Goal: Information Seeking & Learning: Check status

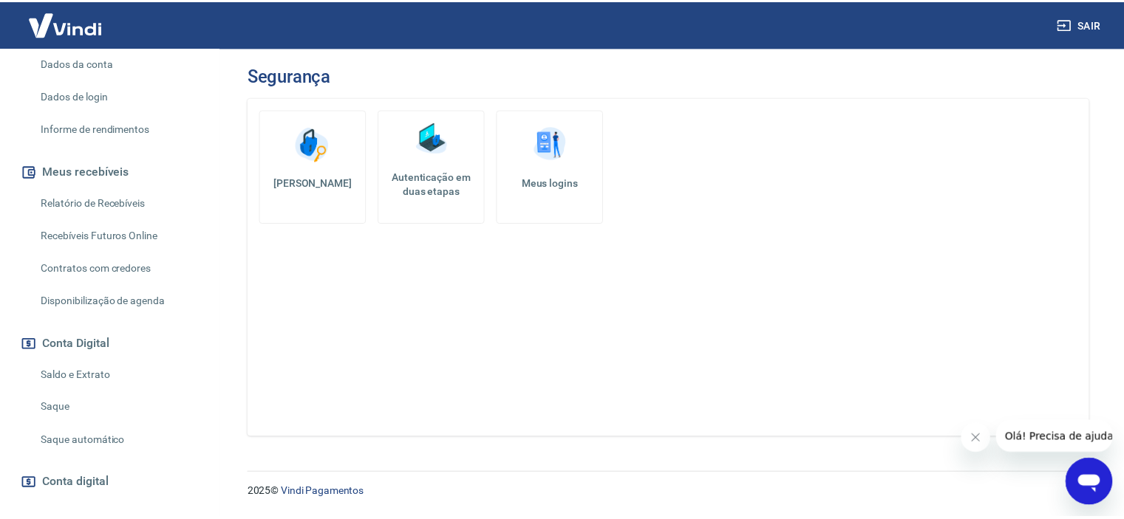
scroll to position [222, 0]
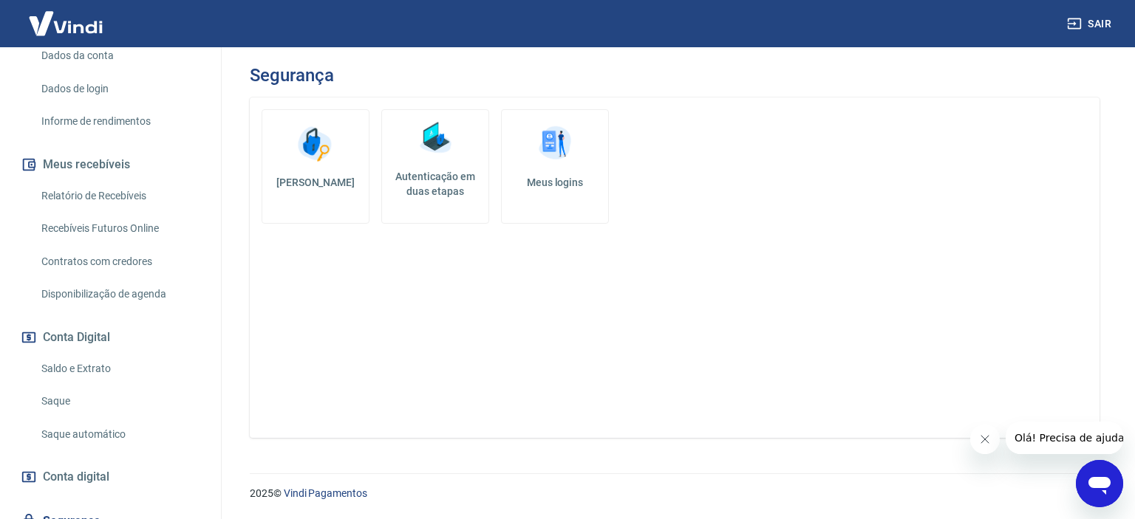
click at [74, 384] on link "Saldo e Extrato" at bounding box center [119, 369] width 168 height 30
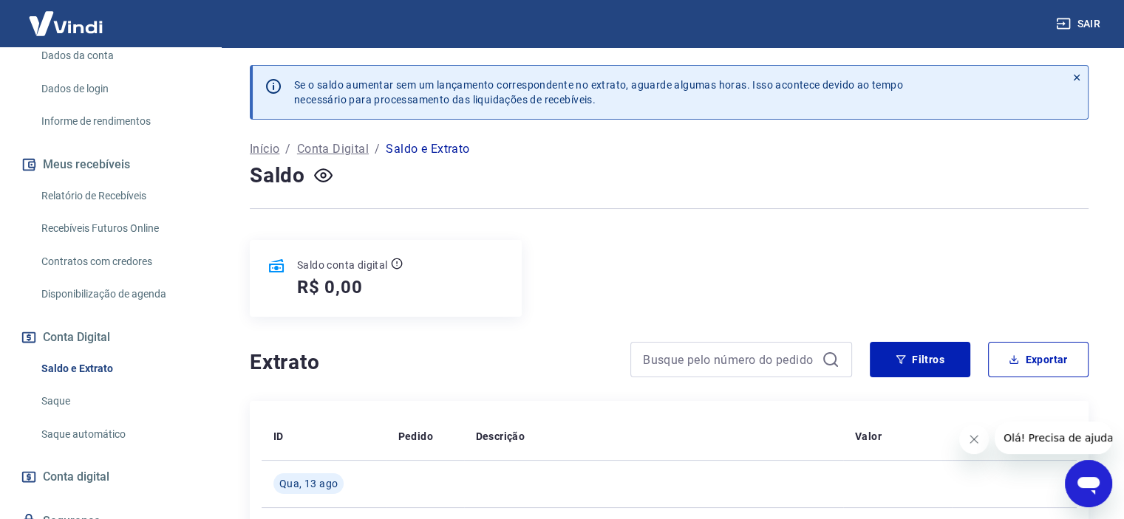
click at [918, 344] on button "Filtros" at bounding box center [920, 359] width 100 height 35
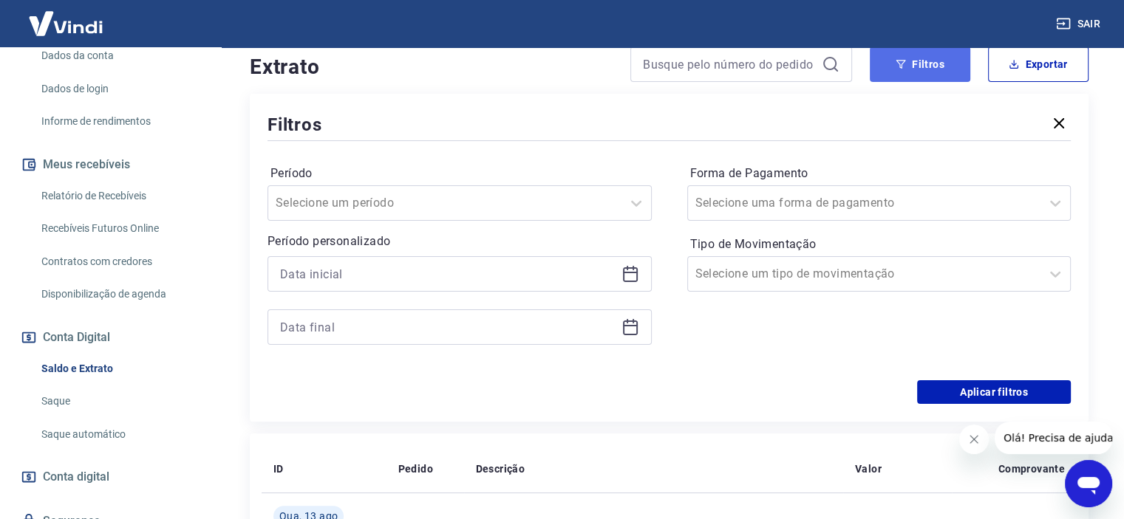
scroll to position [369, 0]
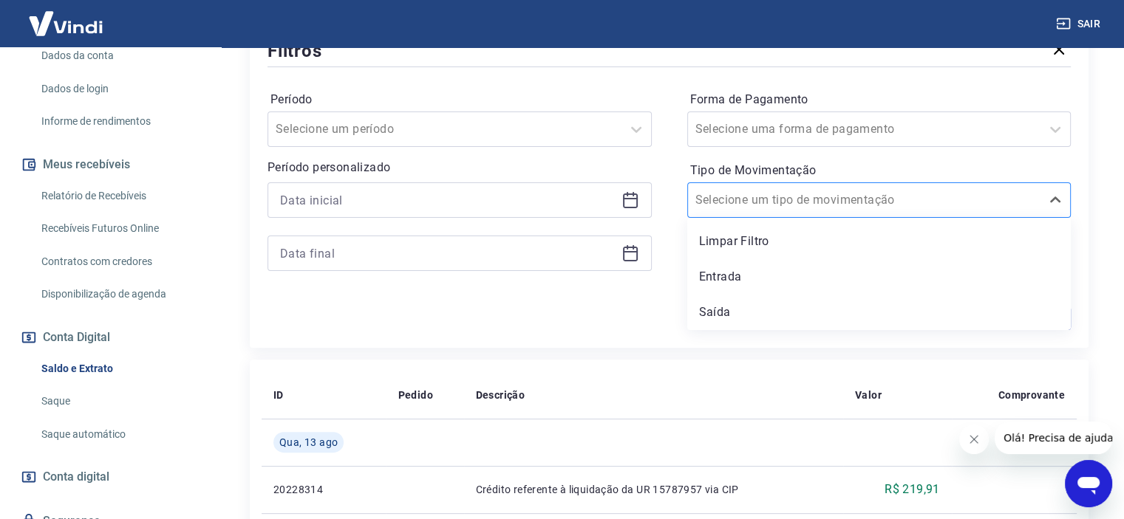
click at [842, 203] on div at bounding box center [864, 200] width 338 height 21
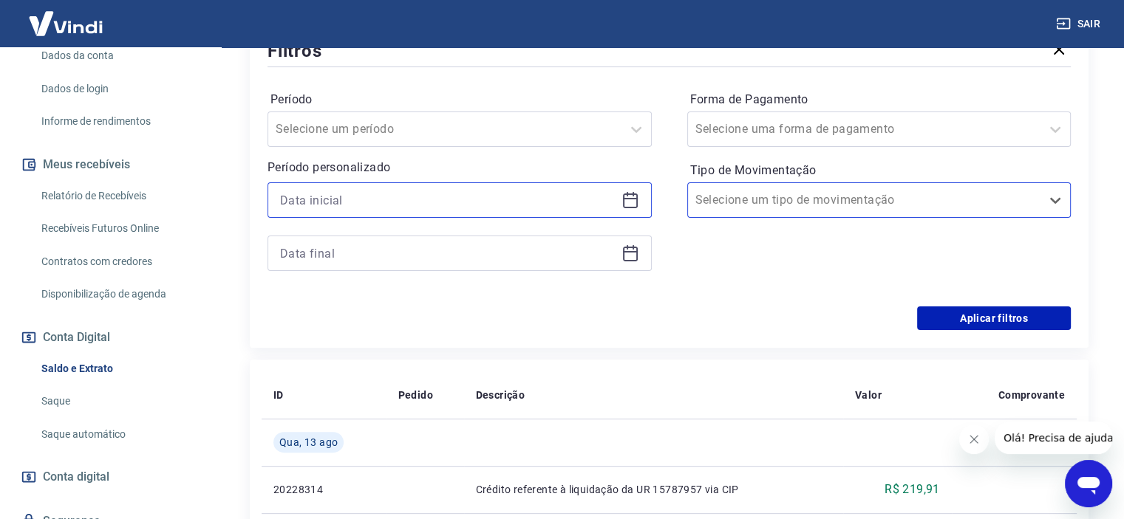
click at [551, 207] on input at bounding box center [447, 200] width 335 height 22
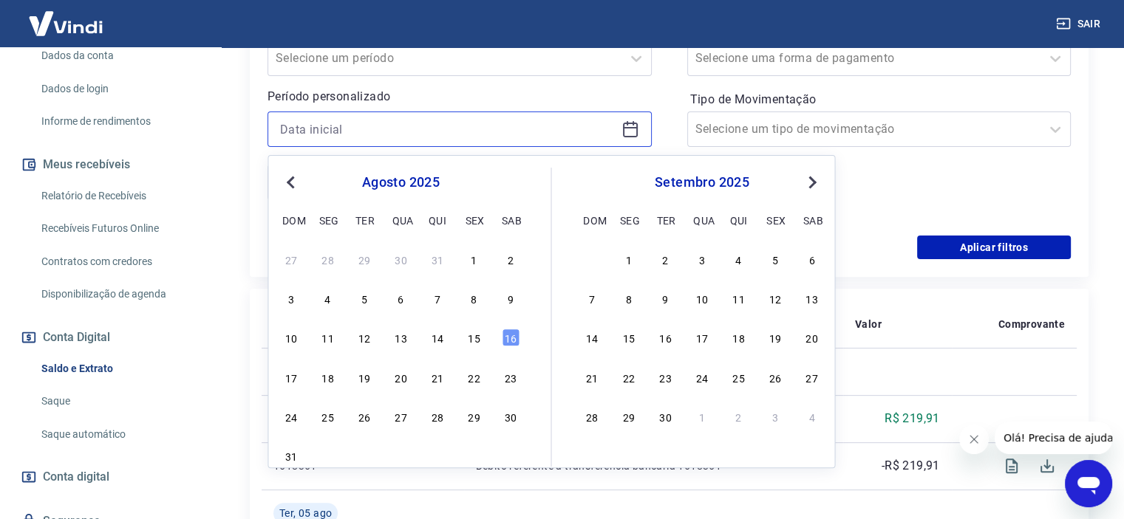
scroll to position [443, 0]
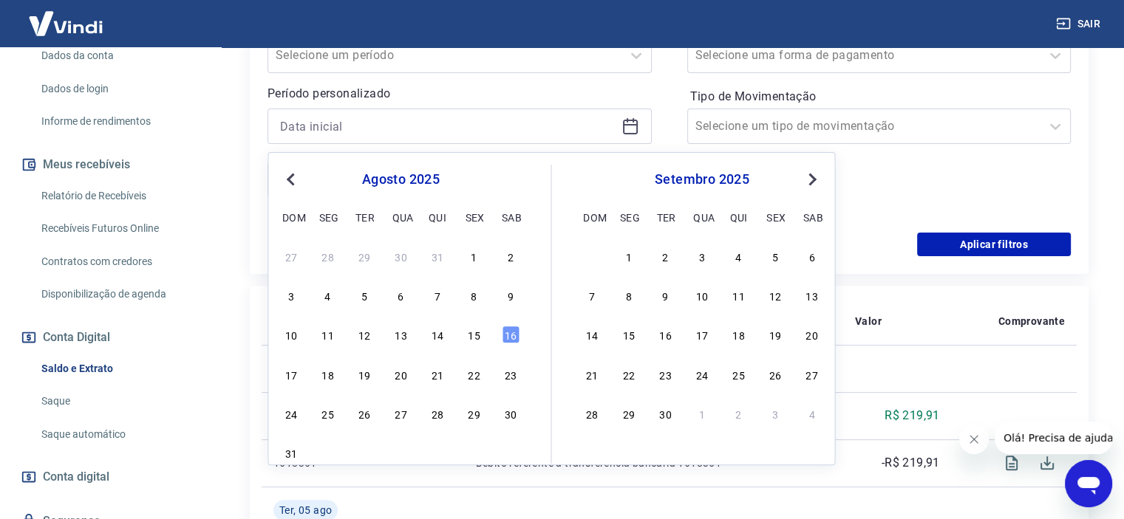
click at [292, 178] on span "Previous Month" at bounding box center [292, 179] width 0 height 17
click at [366, 259] on div "1" at bounding box center [364, 257] width 18 height 18
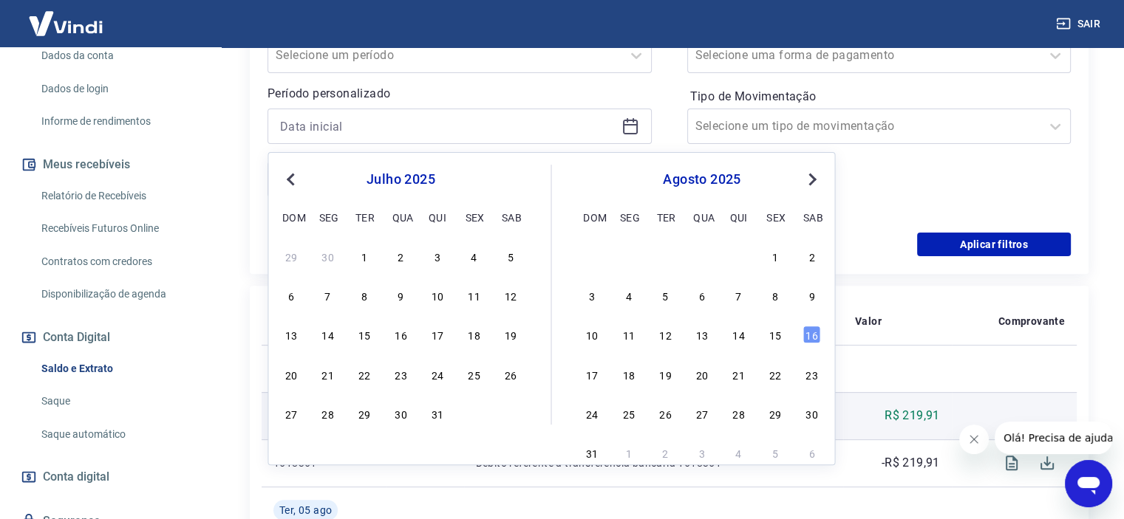
type input "[DATE]"
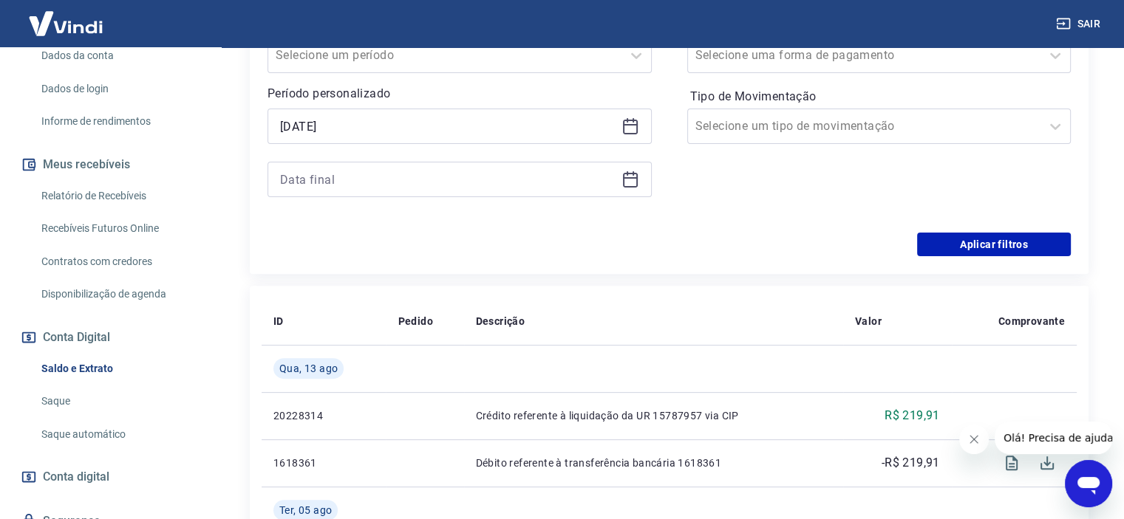
click at [534, 166] on div at bounding box center [460, 179] width 384 height 35
click at [531, 176] on input at bounding box center [447, 179] width 335 height 22
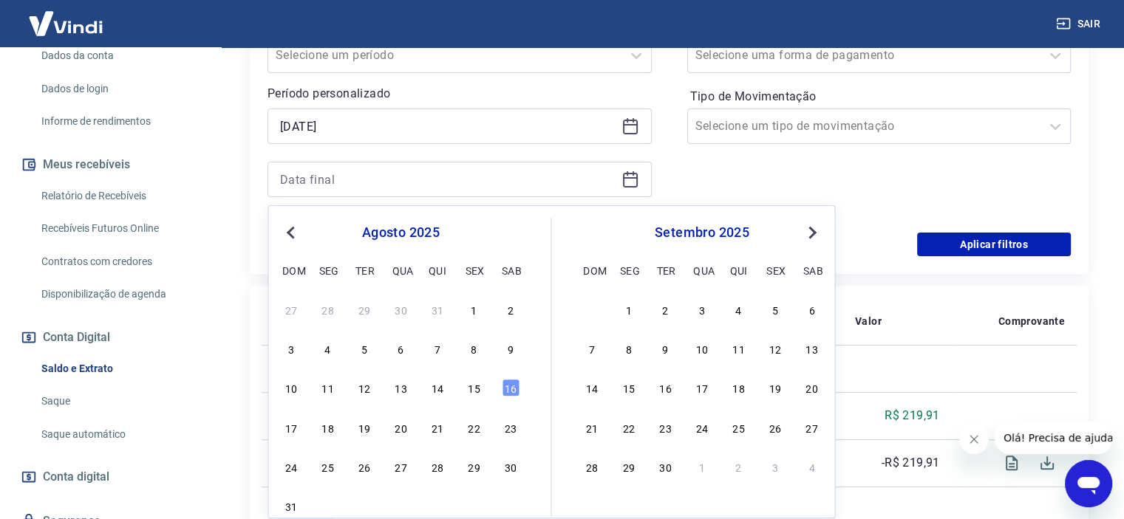
click at [292, 231] on span "Previous Month" at bounding box center [292, 232] width 0 height 17
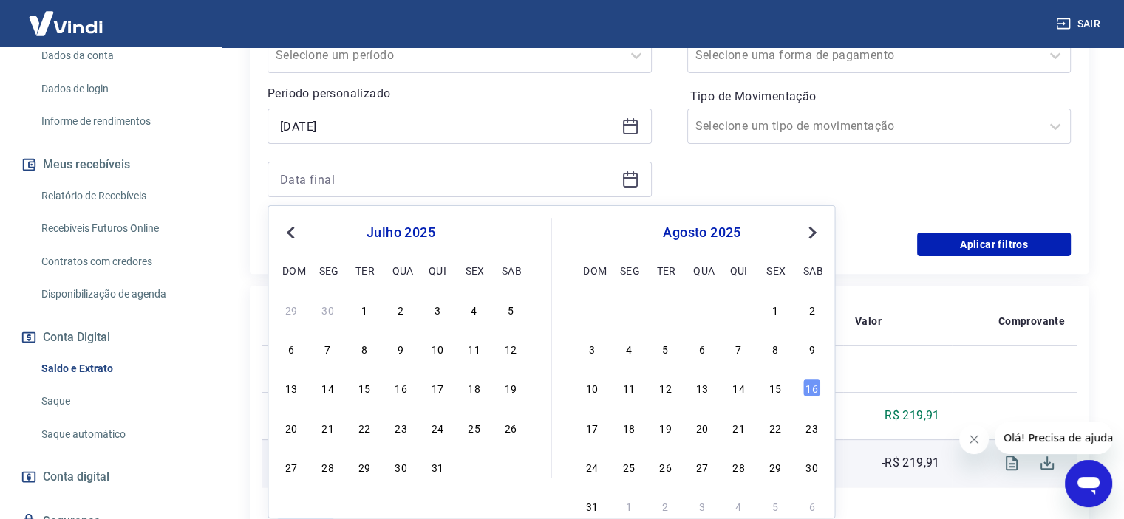
click at [443, 470] on div "31" at bounding box center [438, 467] width 18 height 18
type input "[DATE]"
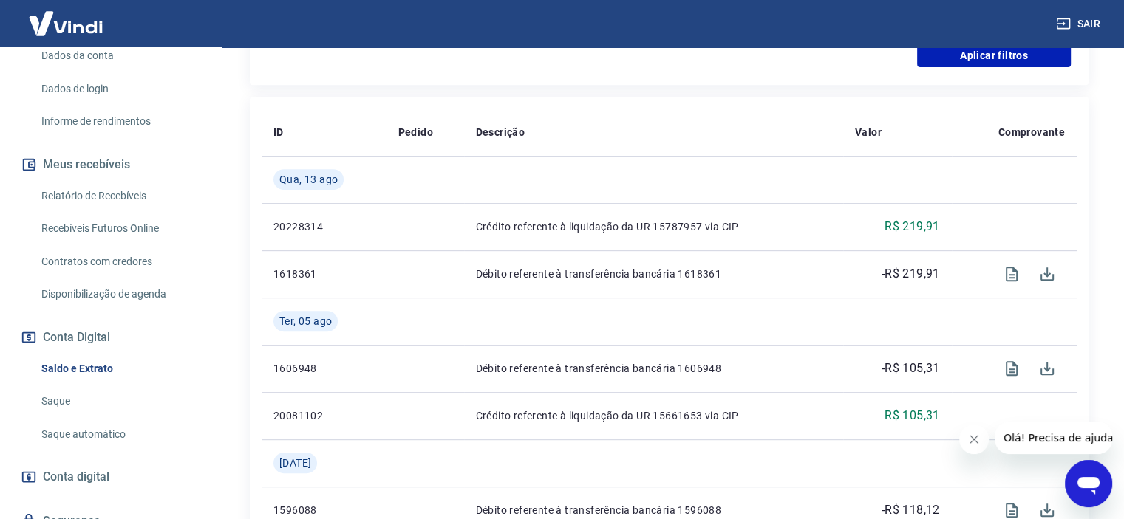
scroll to position [424, 0]
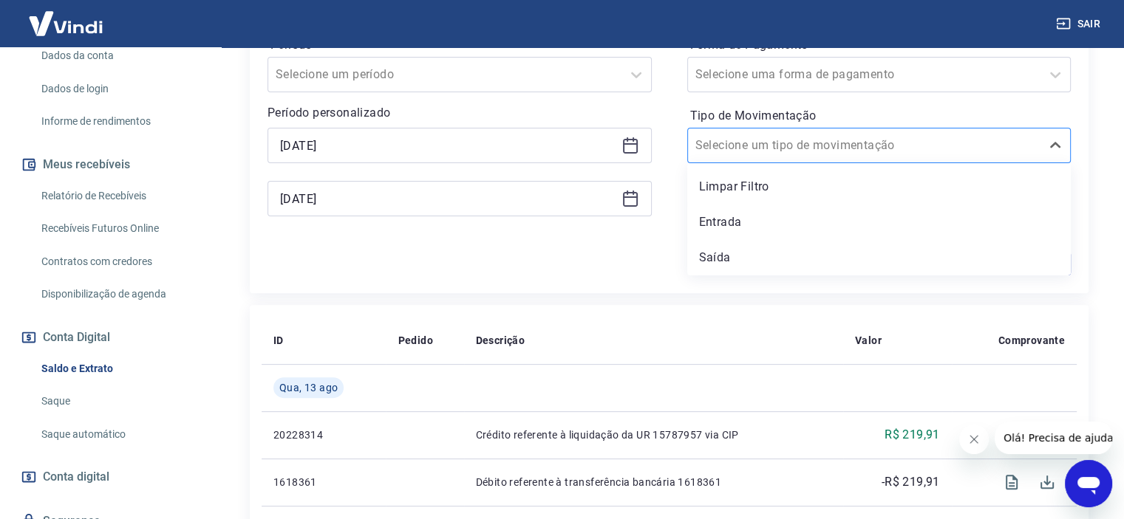
click at [960, 156] on div at bounding box center [864, 145] width 338 height 21
click at [757, 265] on div "Saída" at bounding box center [879, 258] width 384 height 30
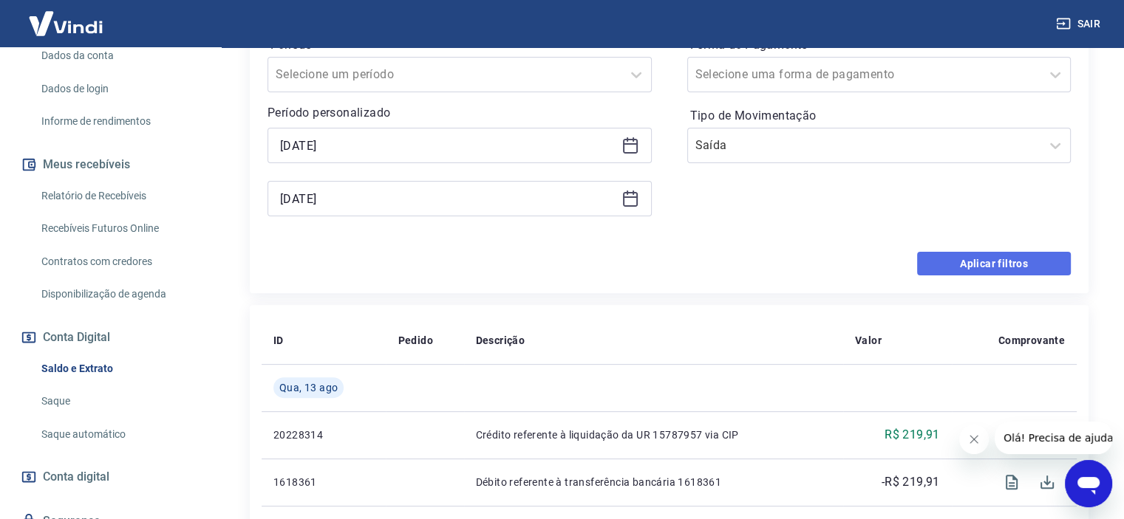
click at [1005, 265] on button "Aplicar filtros" at bounding box center [994, 264] width 154 height 24
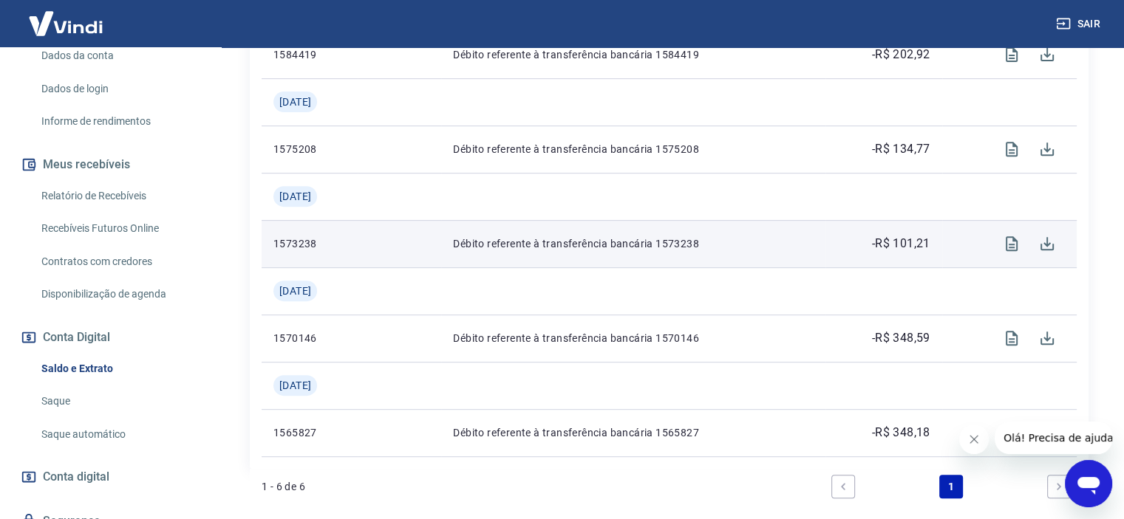
scroll to position [649, 0]
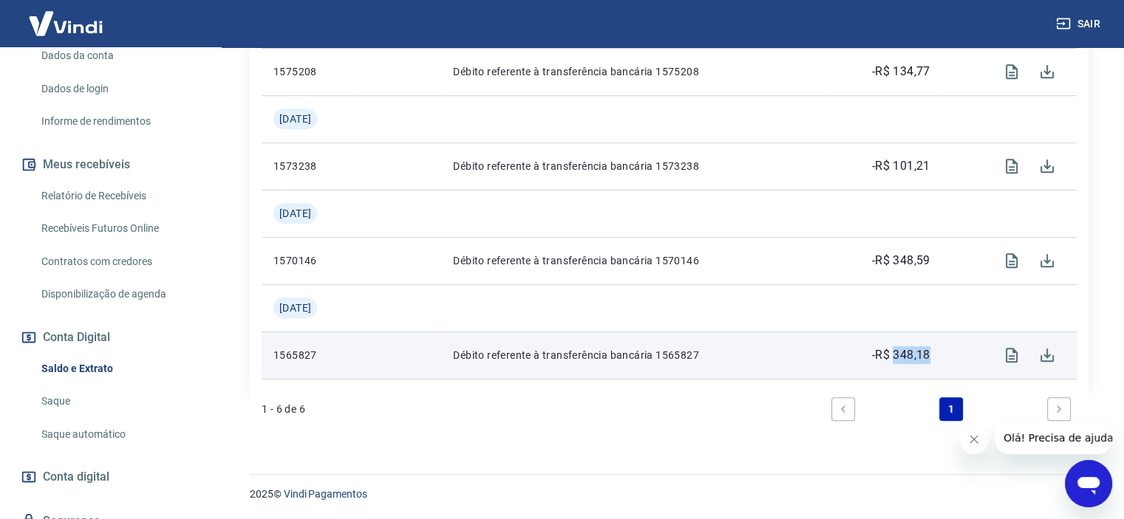
drag, startPoint x: 937, startPoint y: 357, endPoint x: 899, endPoint y: 354, distance: 37.8
click at [899, 354] on td "-R$ 348,18" at bounding box center [883, 355] width 117 height 47
copy p "348,18"
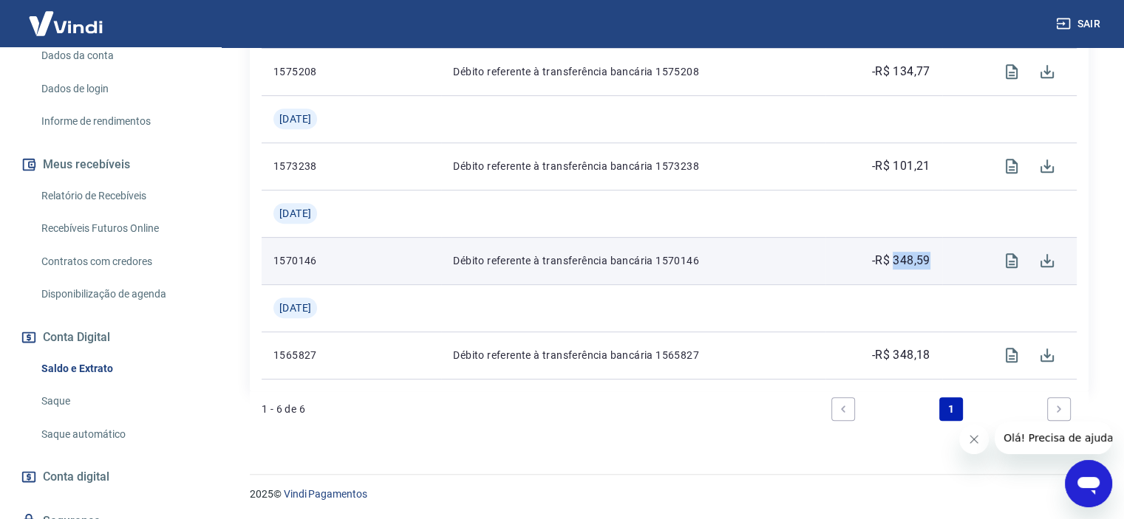
drag, startPoint x: 941, startPoint y: 259, endPoint x: 895, endPoint y: 259, distance: 46.6
click at [895, 259] on td "-R$ 348,59" at bounding box center [883, 260] width 117 height 47
copy p "348,59"
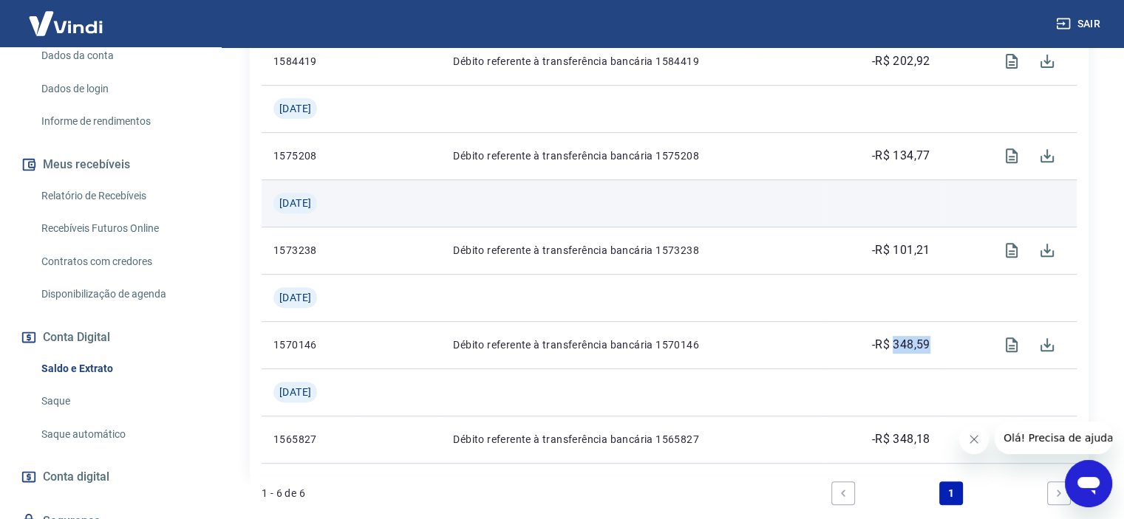
scroll to position [501, 0]
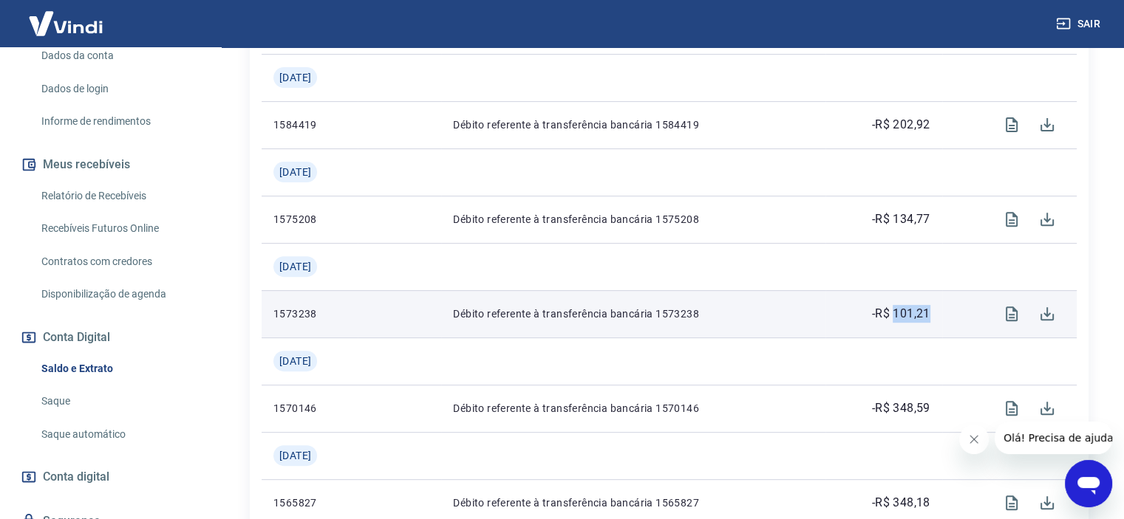
drag, startPoint x: 932, startPoint y: 315, endPoint x: 899, endPoint y: 310, distance: 32.8
click at [899, 310] on p "-R$ 101,21" at bounding box center [901, 314] width 58 height 18
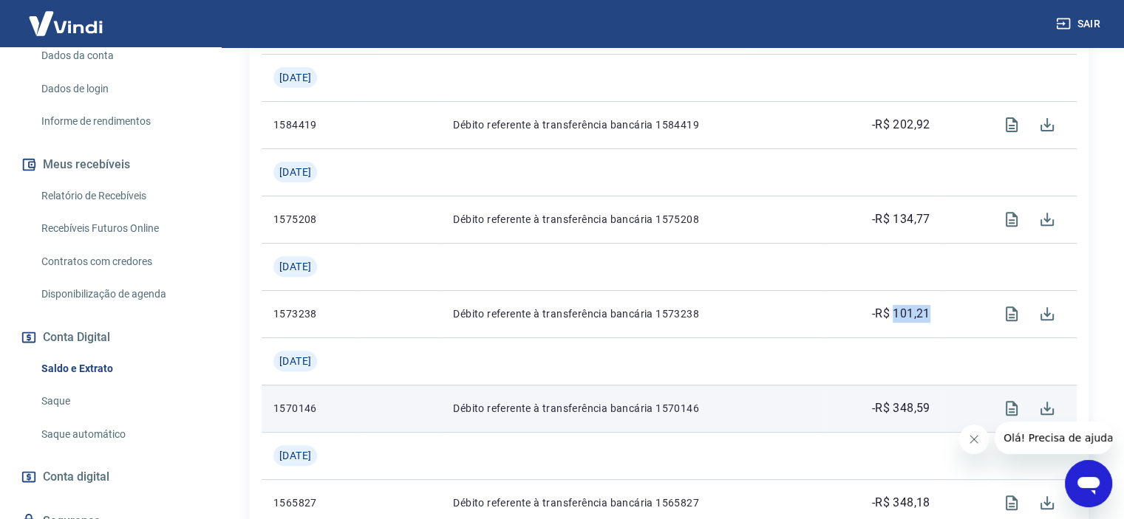
copy p "101,21"
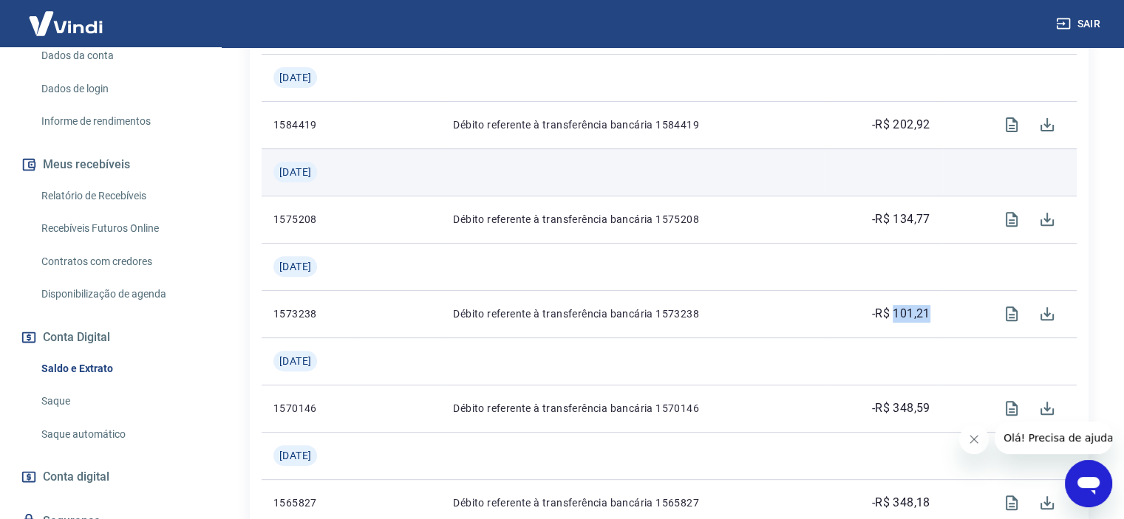
scroll to position [353, 0]
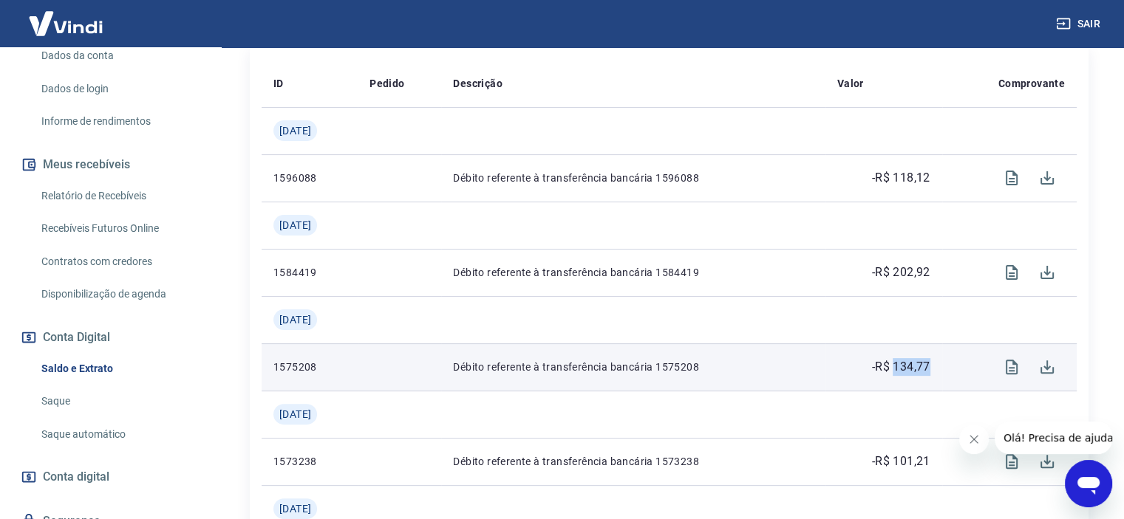
drag, startPoint x: 935, startPoint y: 367, endPoint x: 899, endPoint y: 362, distance: 36.6
click at [899, 362] on td "-R$ 134,77" at bounding box center [883, 367] width 117 height 47
copy p "134,77"
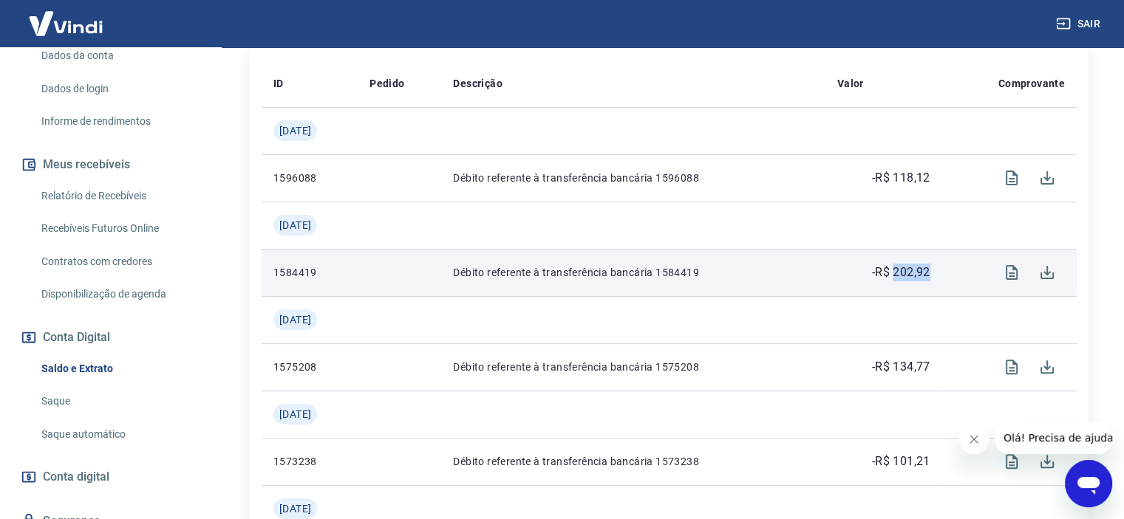
drag, startPoint x: 931, startPoint y: 268, endPoint x: 898, endPoint y: 267, distance: 33.3
click at [898, 267] on td "-R$ 202,92" at bounding box center [883, 272] width 117 height 47
copy p "202,92"
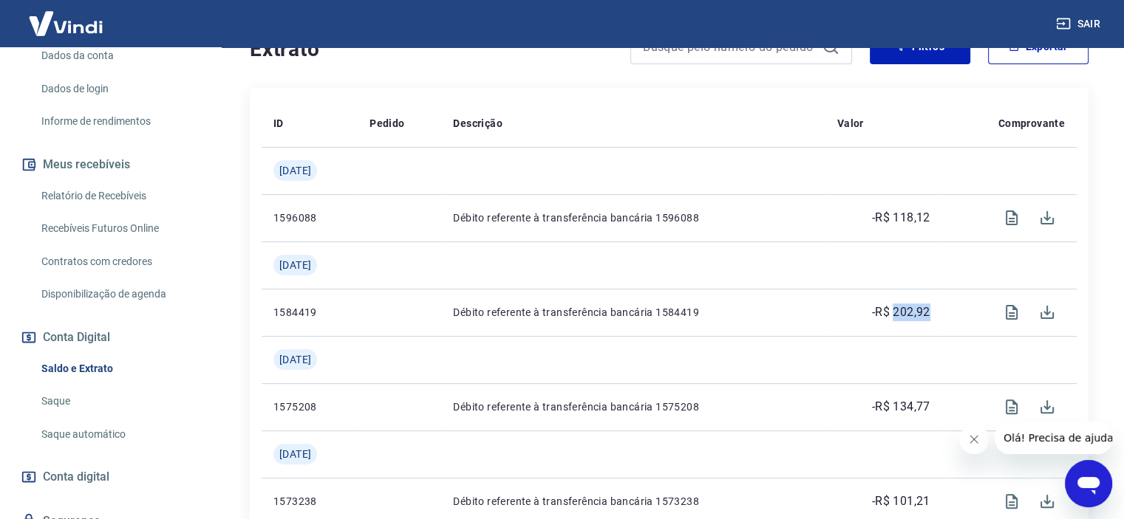
scroll to position [279, 0]
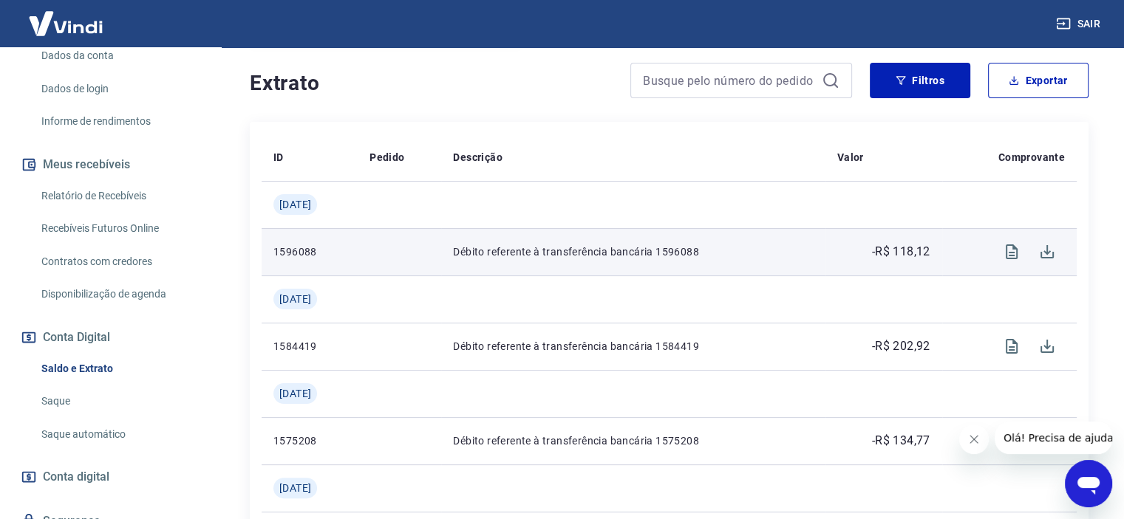
click at [968, 259] on div at bounding box center [1009, 251] width 111 height 35
drag, startPoint x: 946, startPoint y: 251, endPoint x: 897, endPoint y: 252, distance: 48.8
click at [897, 252] on tr "1596088 Débito referente à transferência bancária 1596088 -R$ 118,12" at bounding box center [669, 251] width 815 height 47
copy tr "118,12"
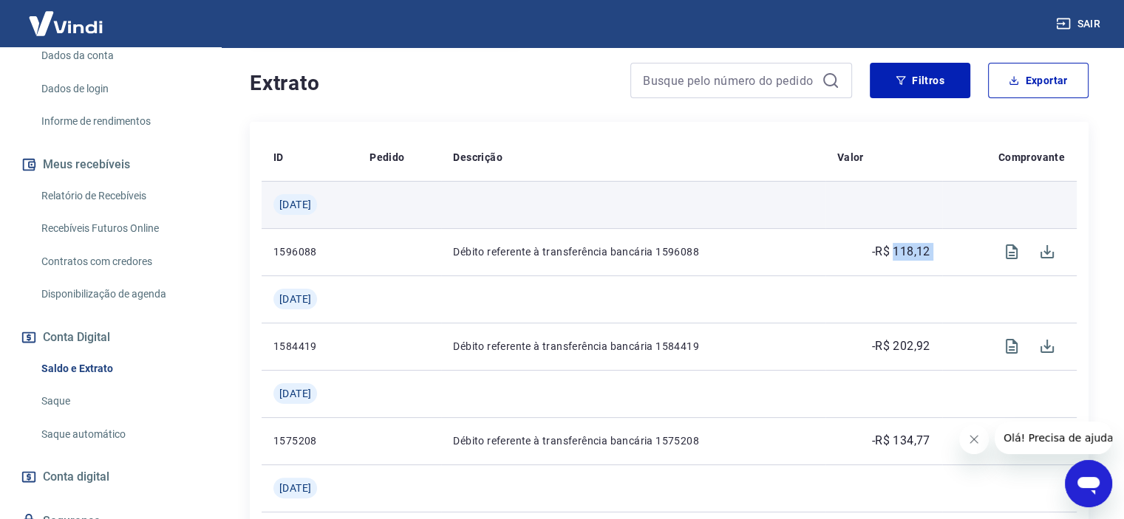
copy tr "118,12"
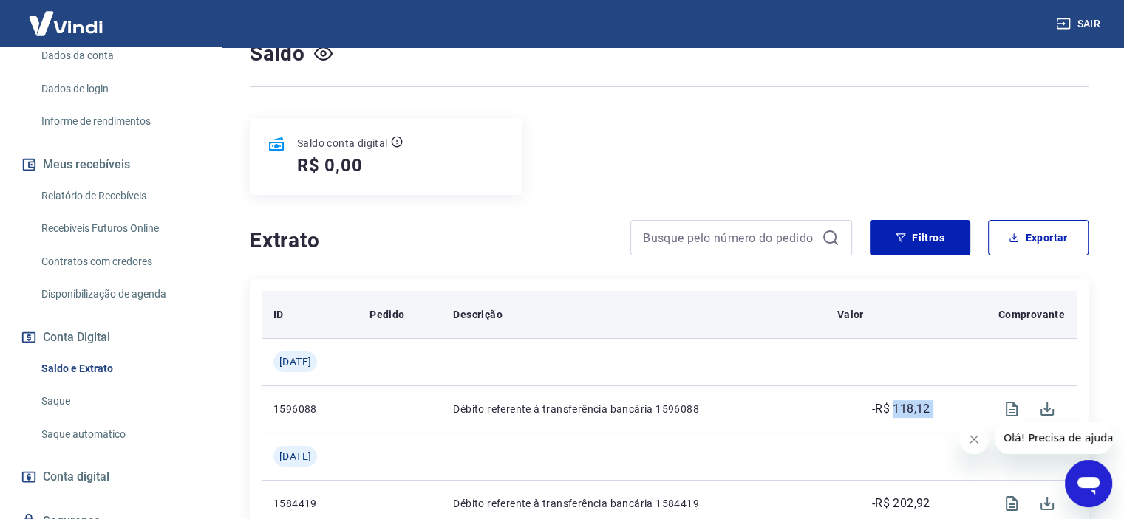
scroll to position [0, 0]
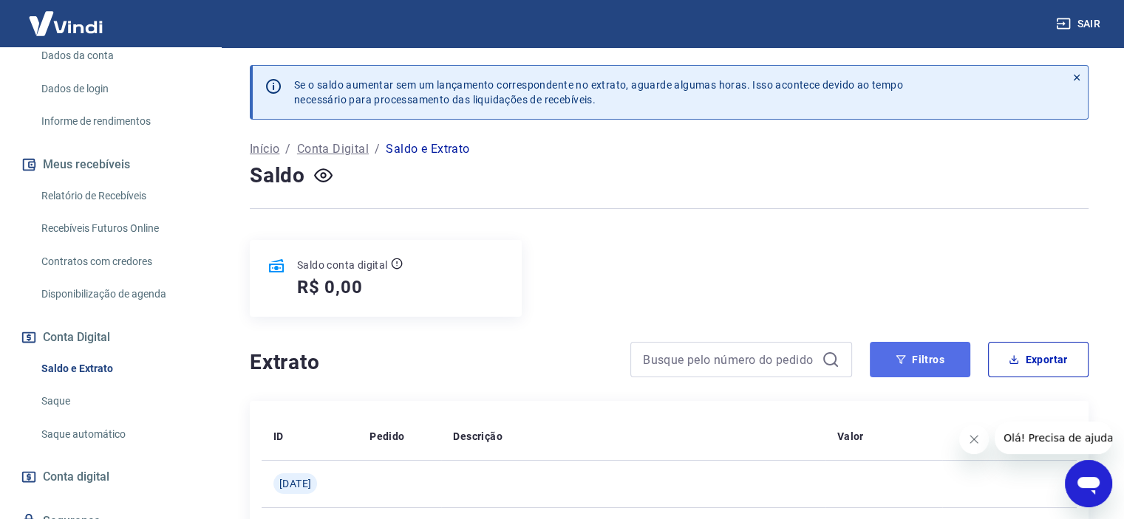
click at [897, 350] on button "Filtros" at bounding box center [920, 359] width 100 height 35
